Goal: Find specific page/section: Find specific page/section

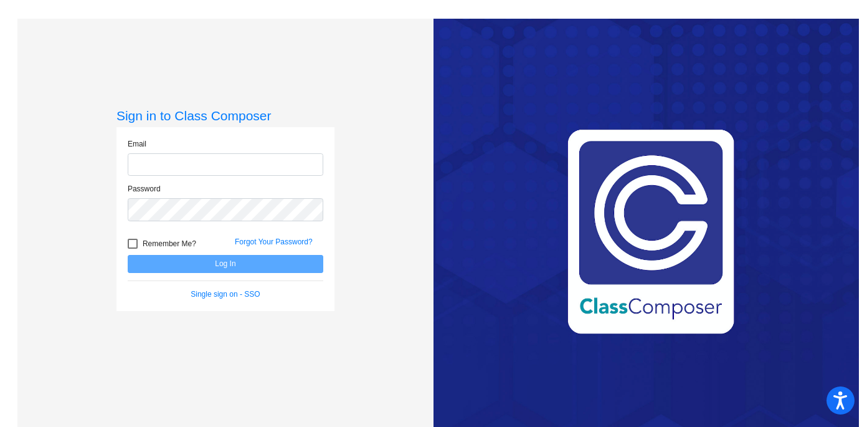
type input "[EMAIL_ADDRESS][DOMAIN_NAME]"
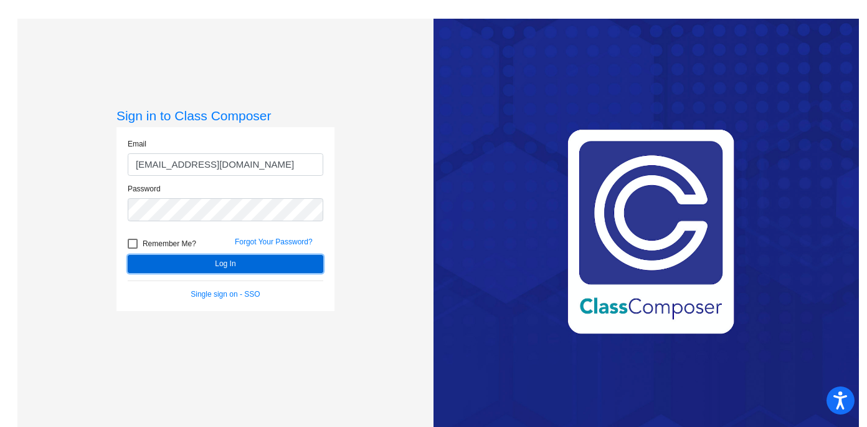
click at [210, 268] on button "Log In" at bounding box center [226, 264] width 196 height 18
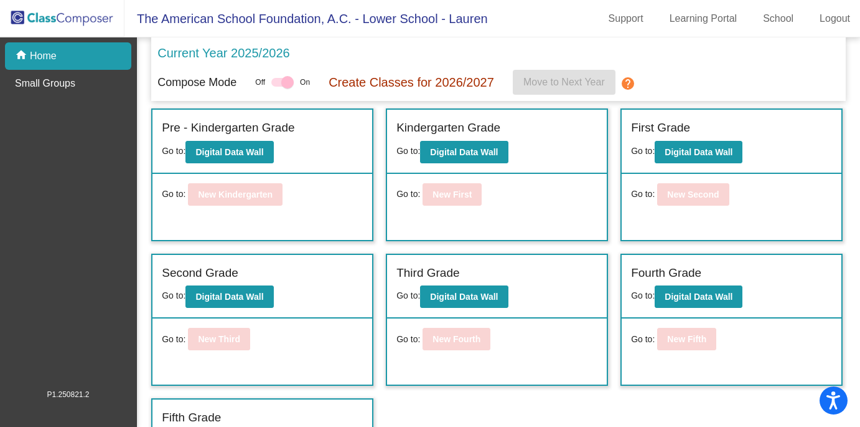
click at [197, 53] on p "Current Year 2025/2026" at bounding box center [224, 53] width 132 height 19
click at [679, 155] on b "Digital Data Wall" at bounding box center [699, 152] width 68 height 10
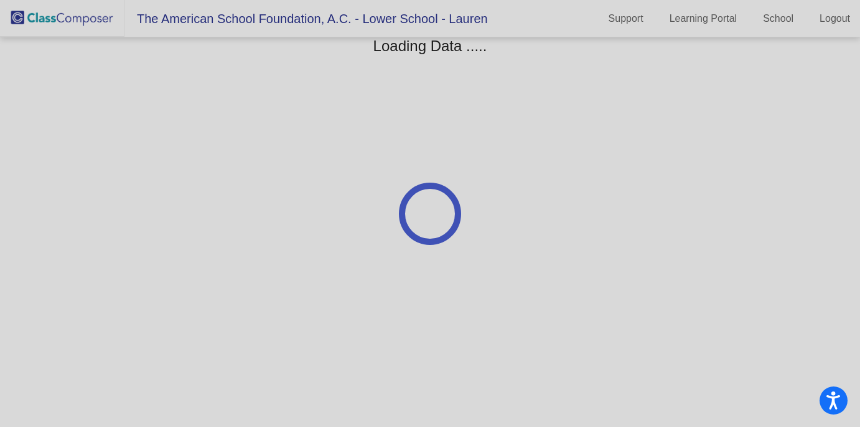
click at [46, 18] on div at bounding box center [430, 213] width 860 height 427
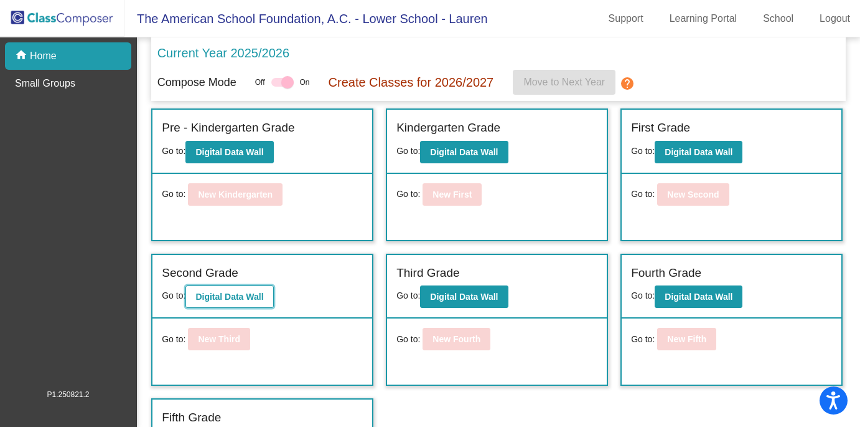
click at [251, 301] on b "Digital Data Wall" at bounding box center [230, 296] width 68 height 10
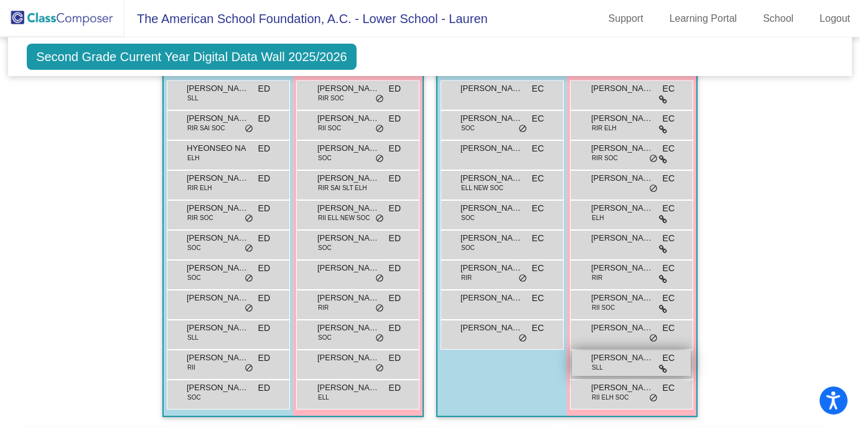
scroll to position [393, 0]
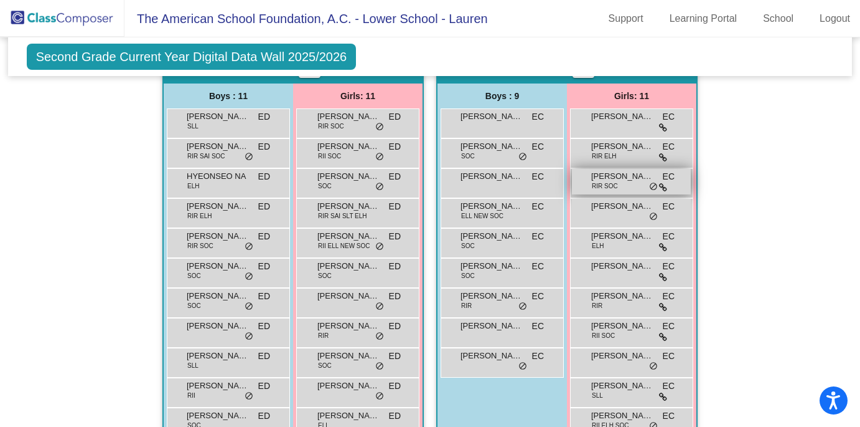
click at [665, 179] on span "EC" at bounding box center [669, 176] width 12 height 13
